Goal: Navigation & Orientation: Find specific page/section

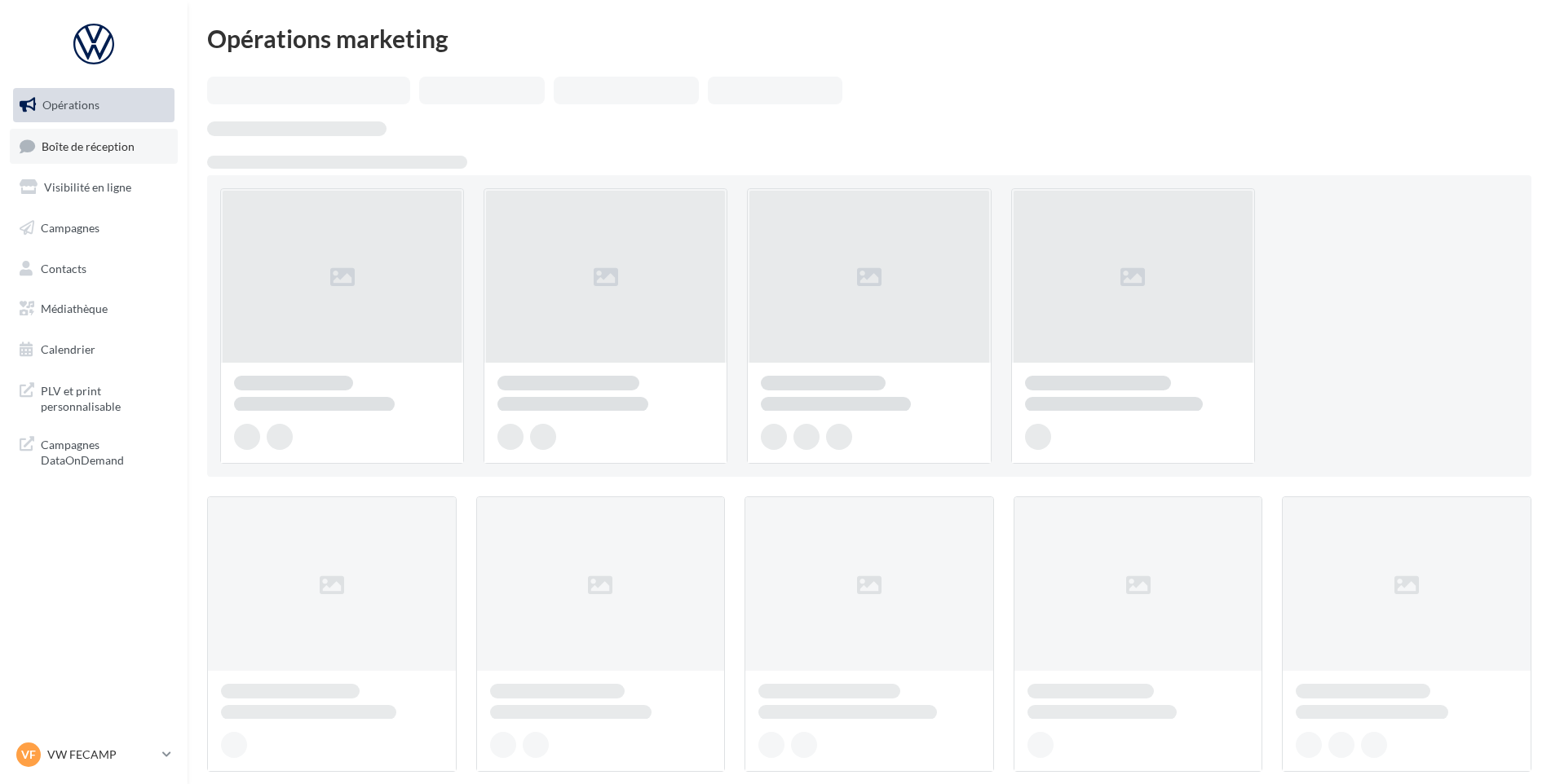
drag, startPoint x: 0, startPoint y: 0, endPoint x: 79, endPoint y: 132, distance: 153.8
click at [79, 132] on link "Boîte de réception" at bounding box center [94, 146] width 168 height 35
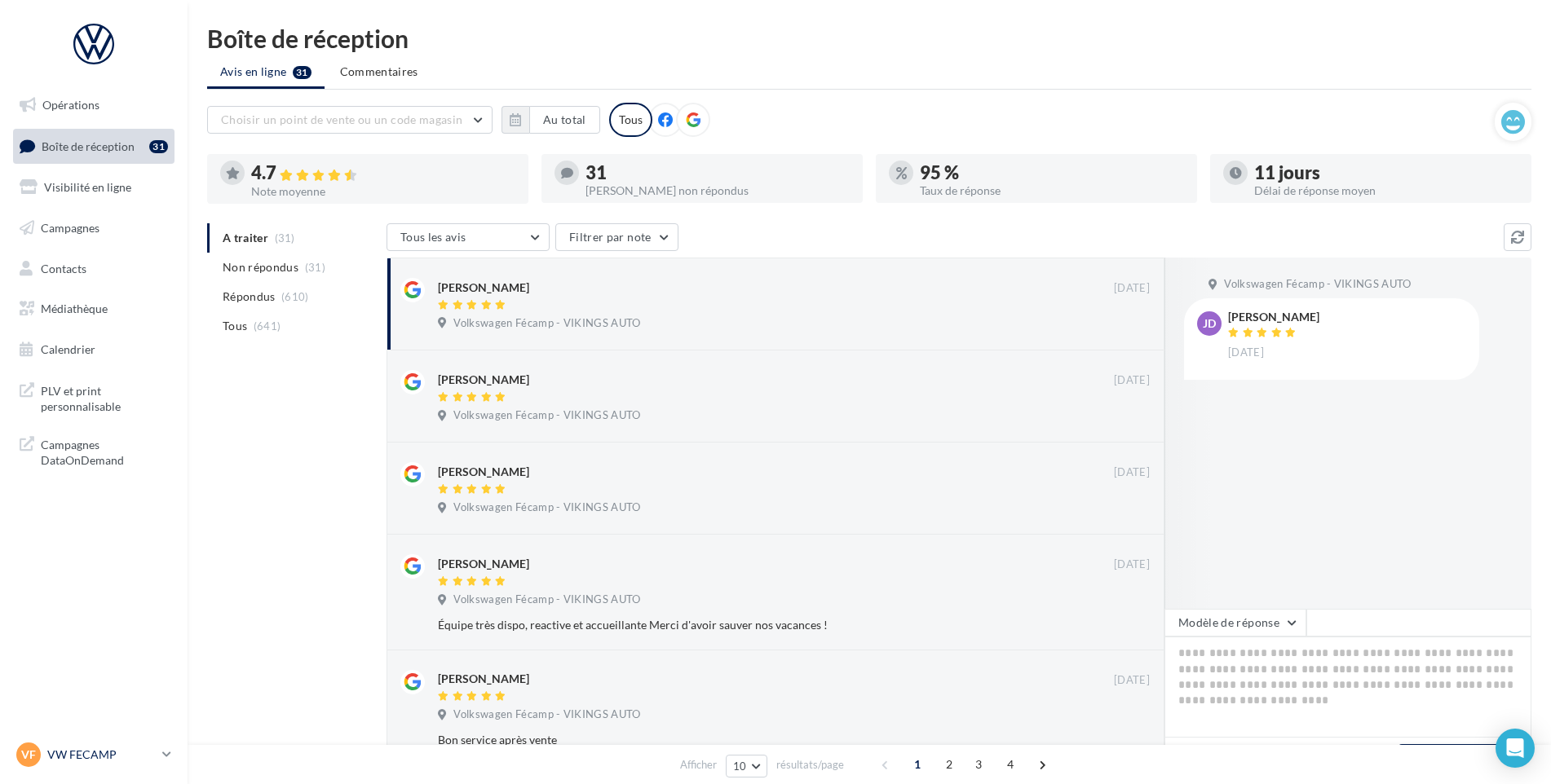
click at [111, 751] on p "VW FECAMP" at bounding box center [102, 755] width 108 height 16
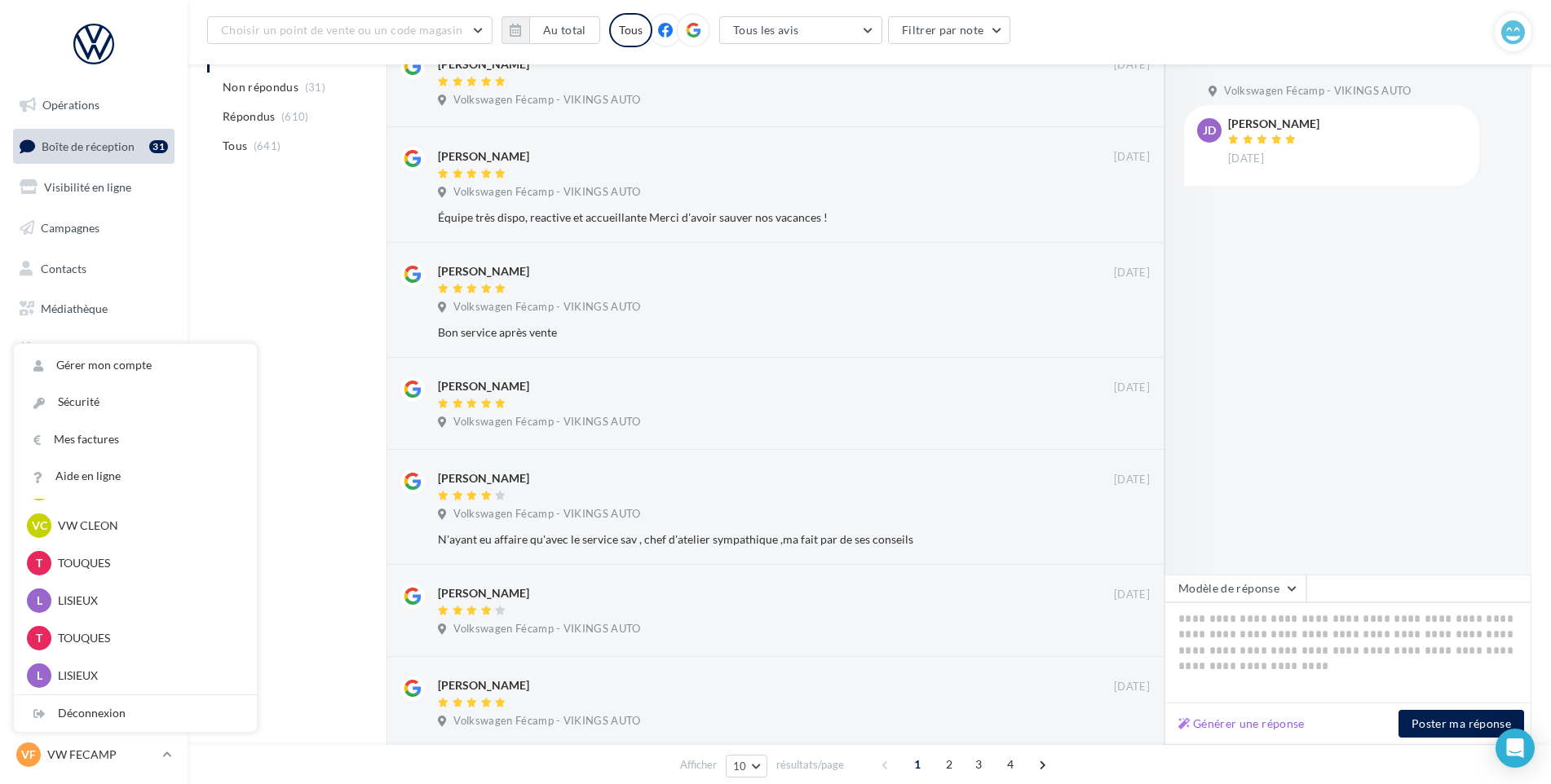
scroll to position [362, 0]
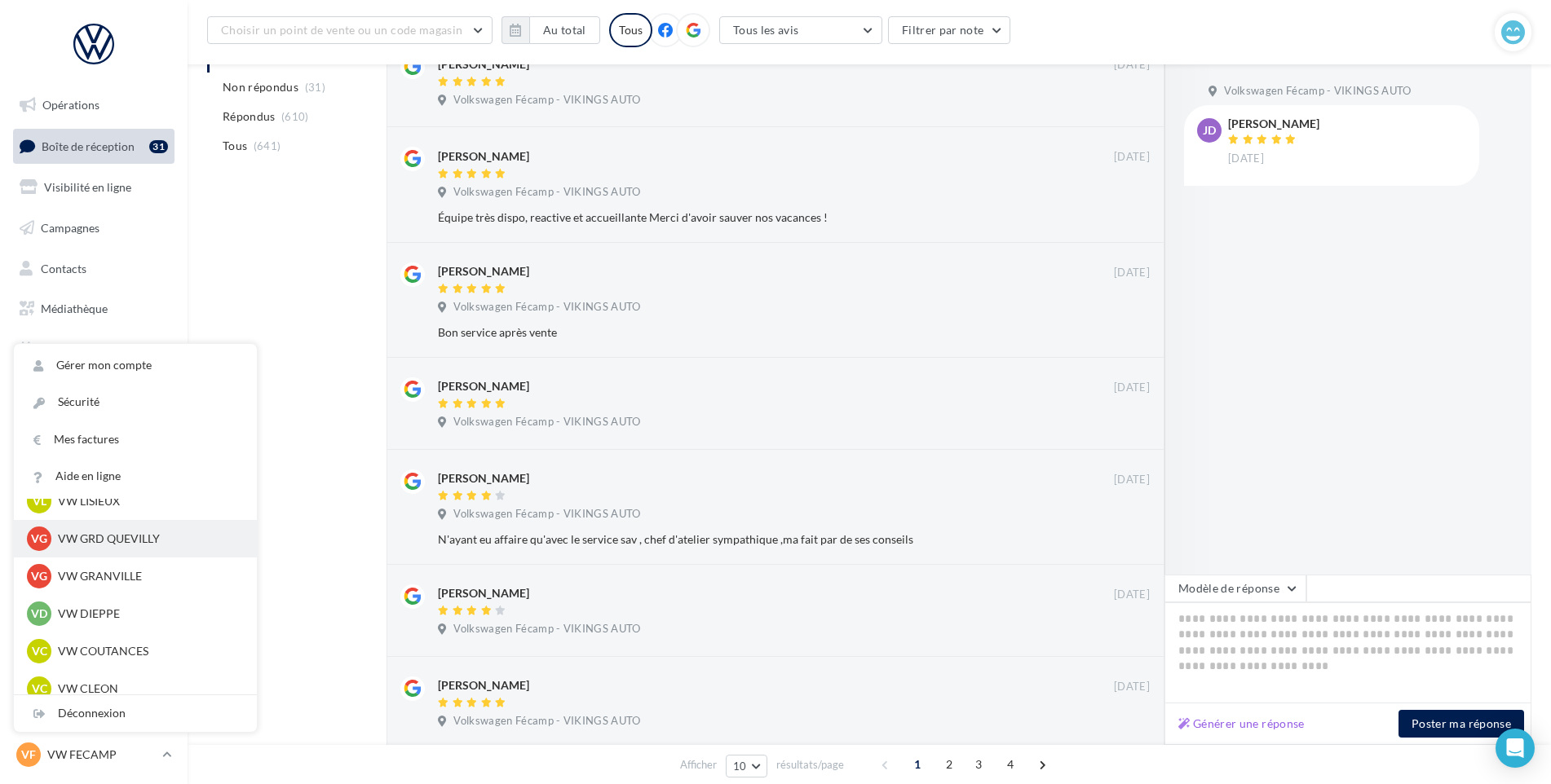
click at [131, 534] on p "VW GRD QUEVILLY" at bounding box center [148, 539] width 180 height 16
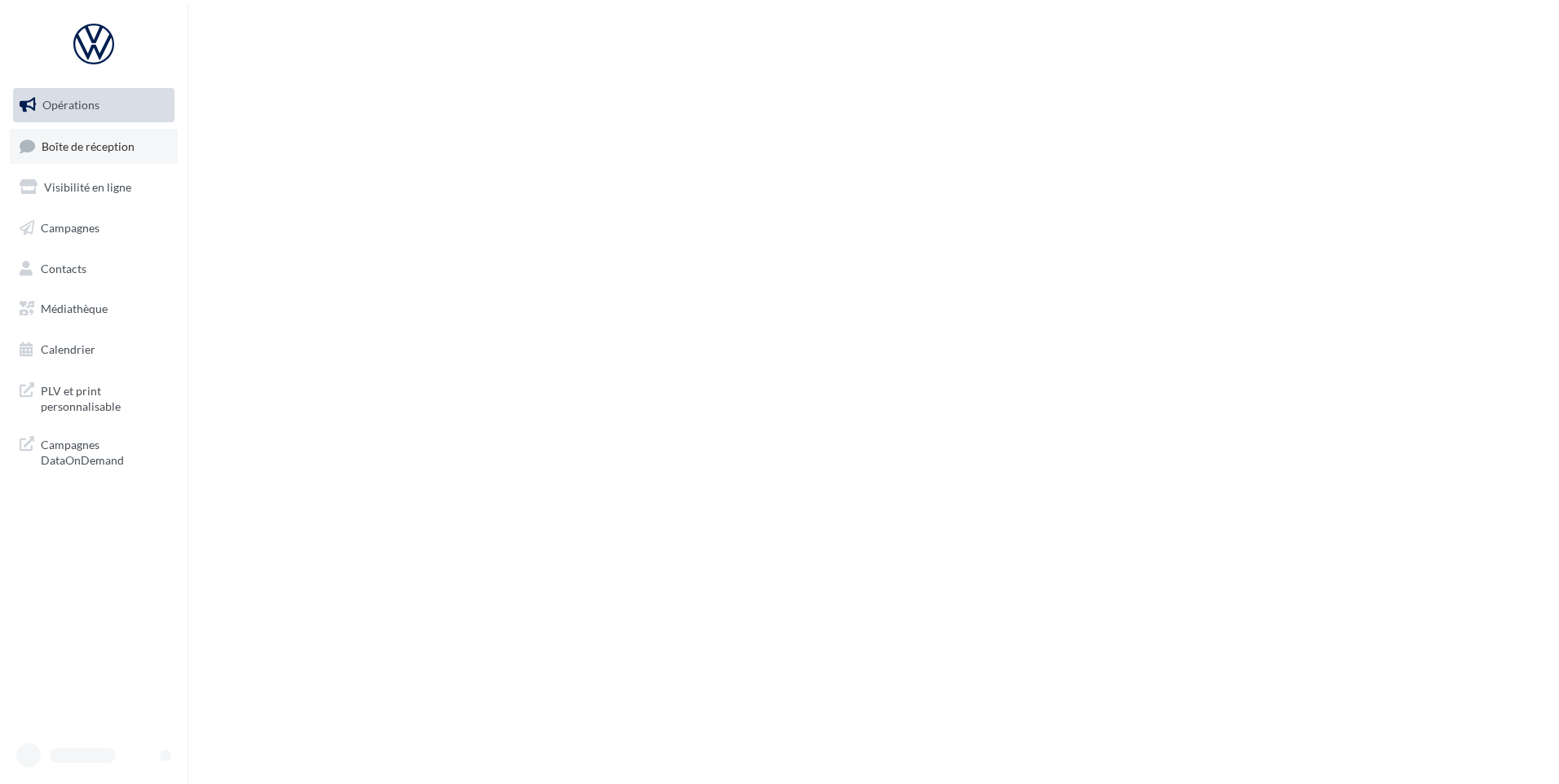
click at [71, 149] on span "Boîte de réception" at bounding box center [88, 145] width 93 height 14
